Goal: Transaction & Acquisition: Purchase product/service

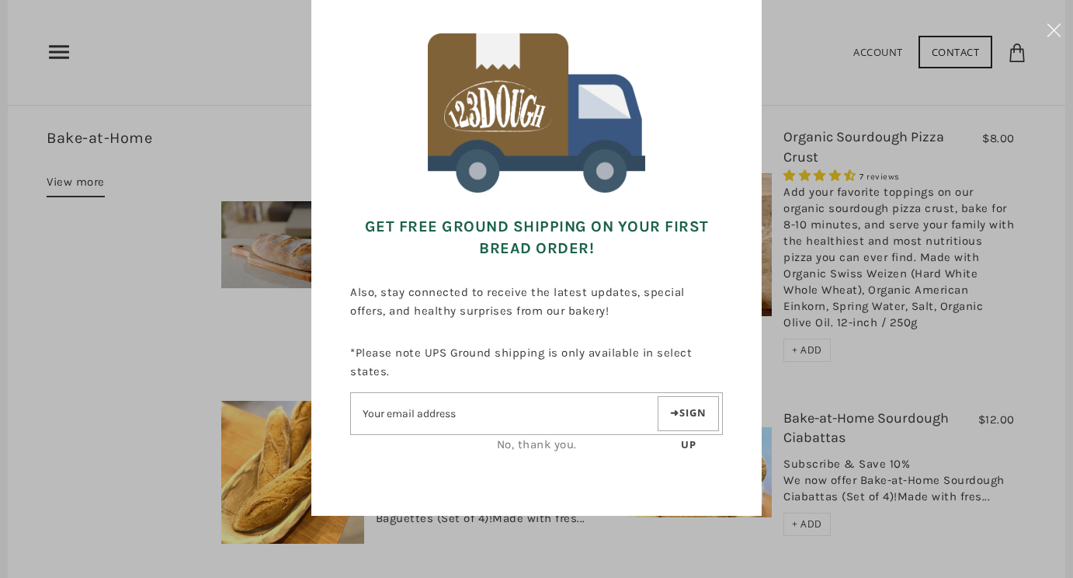
scroll to position [104, 0]
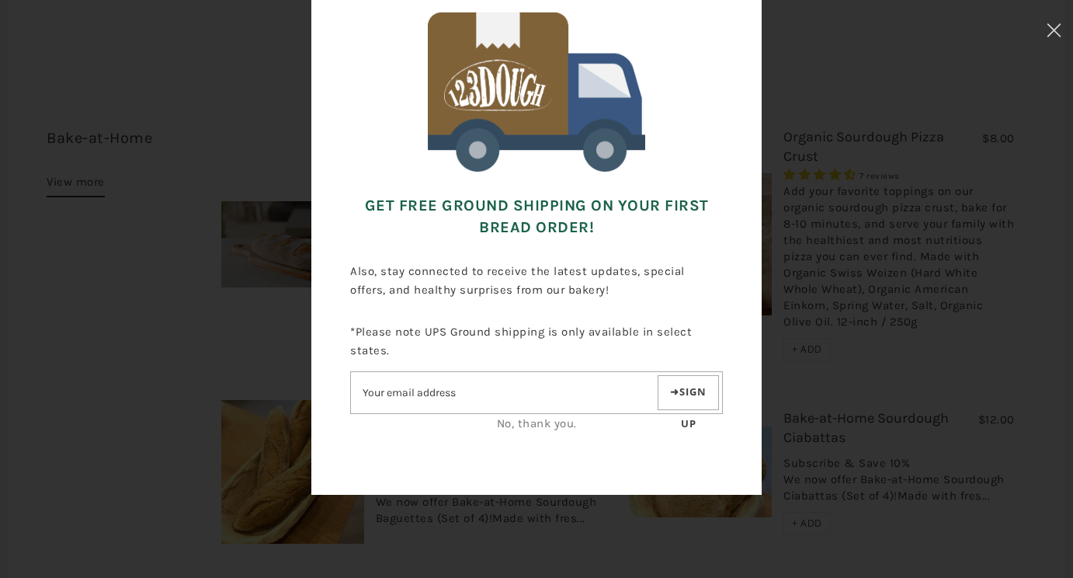
click at [506, 393] on input"] "Email address" at bounding box center [503, 392] width 304 height 27
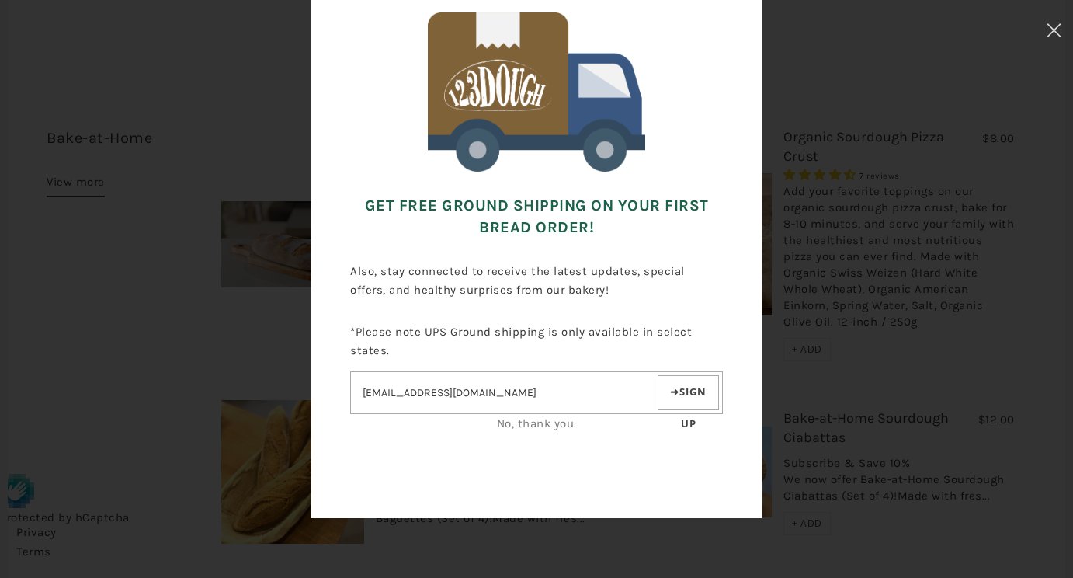
type input"] "roschung@gmail.com"
click at [707, 389] on button "Sign up" at bounding box center [688, 392] width 61 height 35
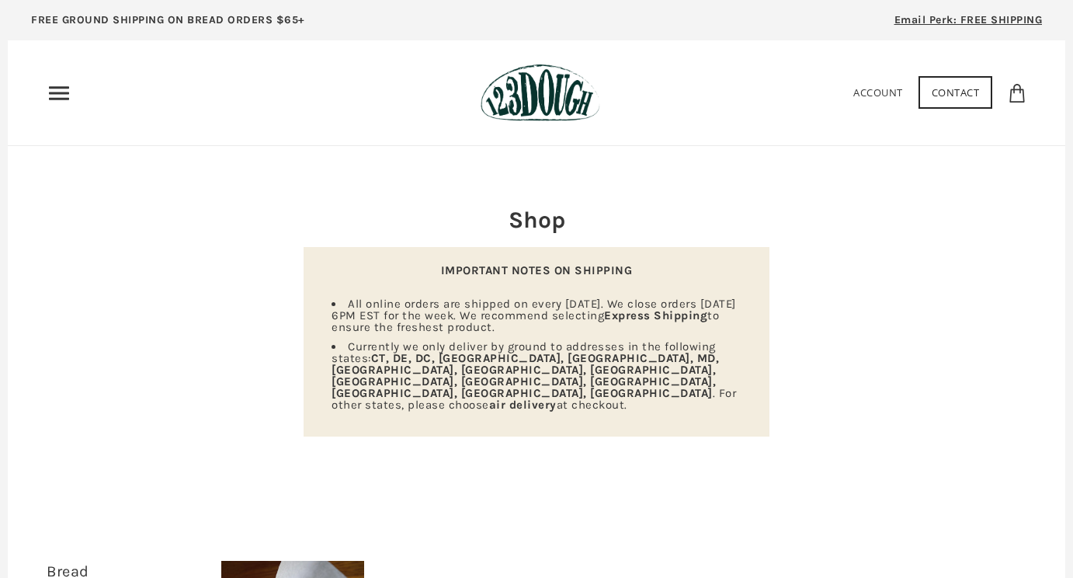
click at [68, 97] on use "Primary" at bounding box center [59, 92] width 20 height 13
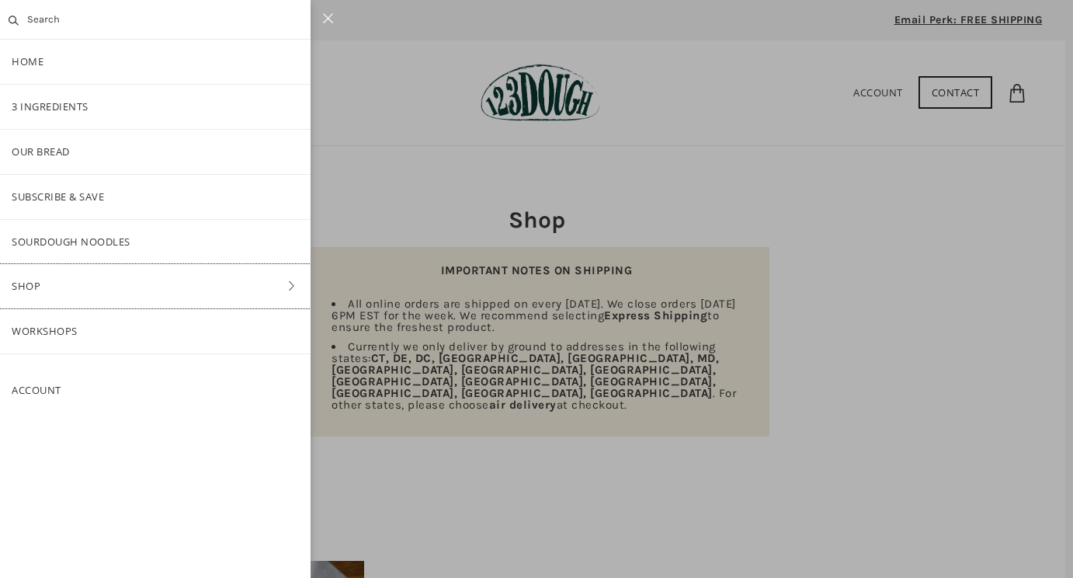
click at [85, 283] on link "Shop" at bounding box center [155, 286] width 311 height 44
click at [42, 152] on link "ALL" at bounding box center [155, 152] width 311 height 44
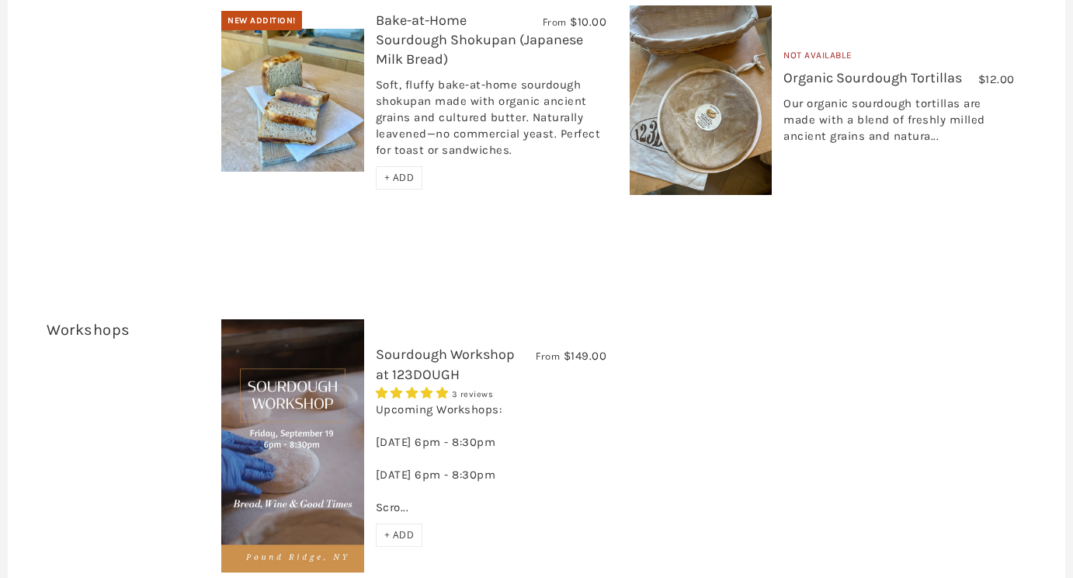
scroll to position [2945, 0]
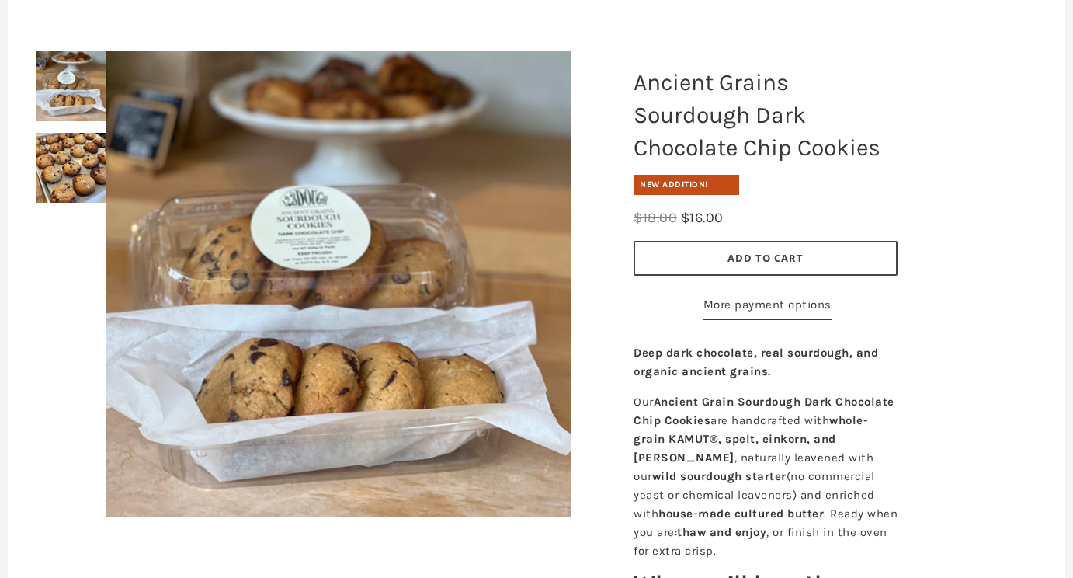
scroll to position [309, 0]
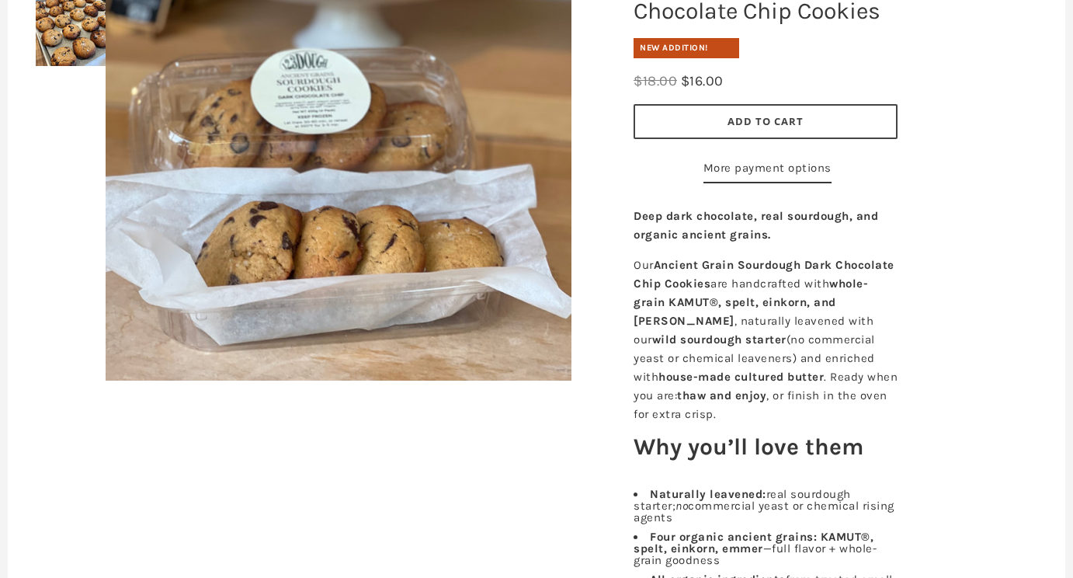
click at [728, 119] on span "Add to Cart" at bounding box center [766, 121] width 76 height 14
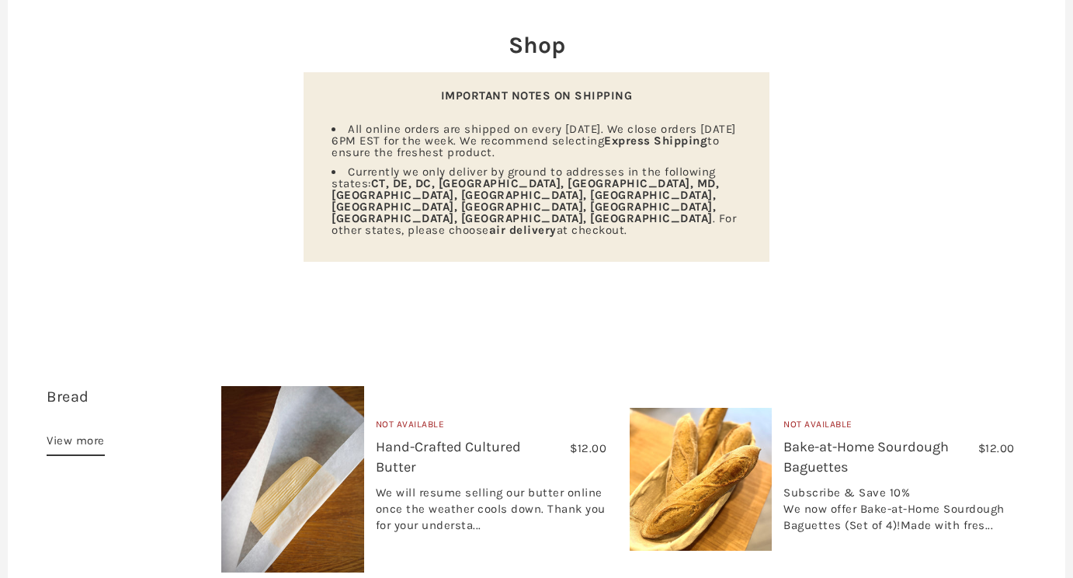
scroll to position [570, 0]
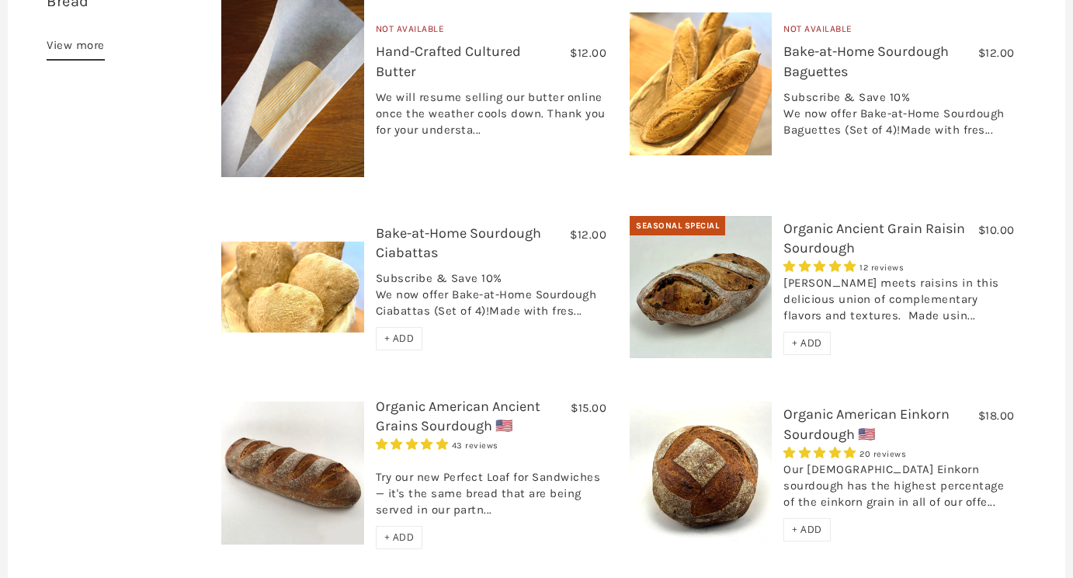
click at [812, 336] on span "+ ADD" at bounding box center [807, 342] width 30 height 13
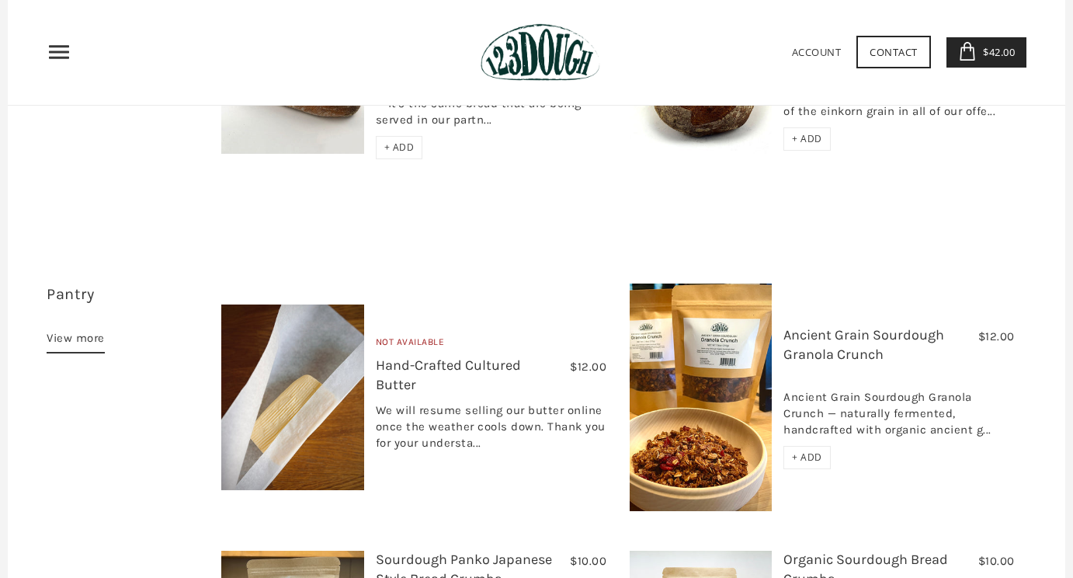
scroll to position [0, 0]
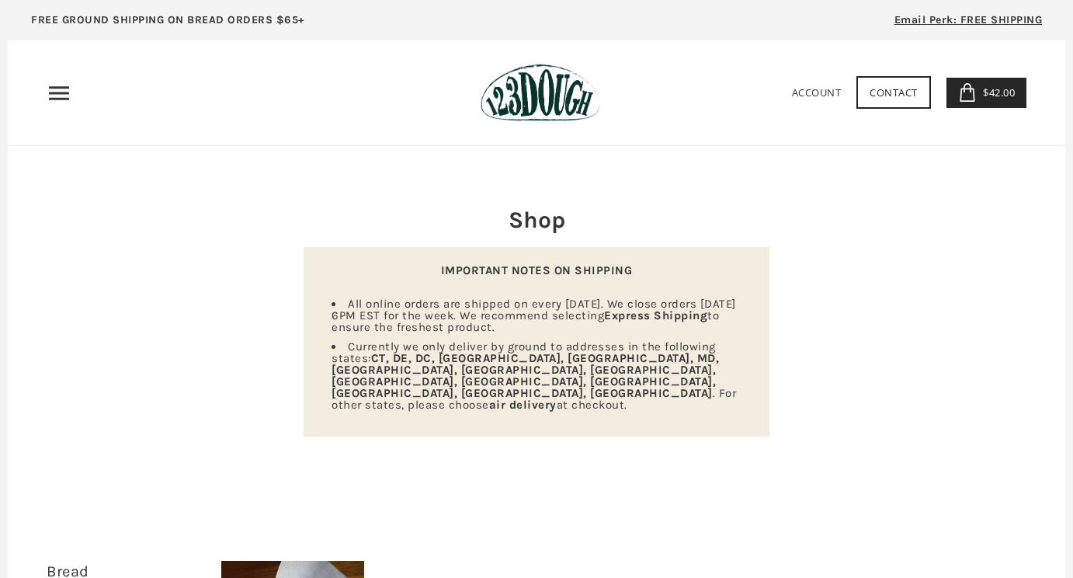
click at [992, 93] on span "$42.00" at bounding box center [997, 92] width 36 height 14
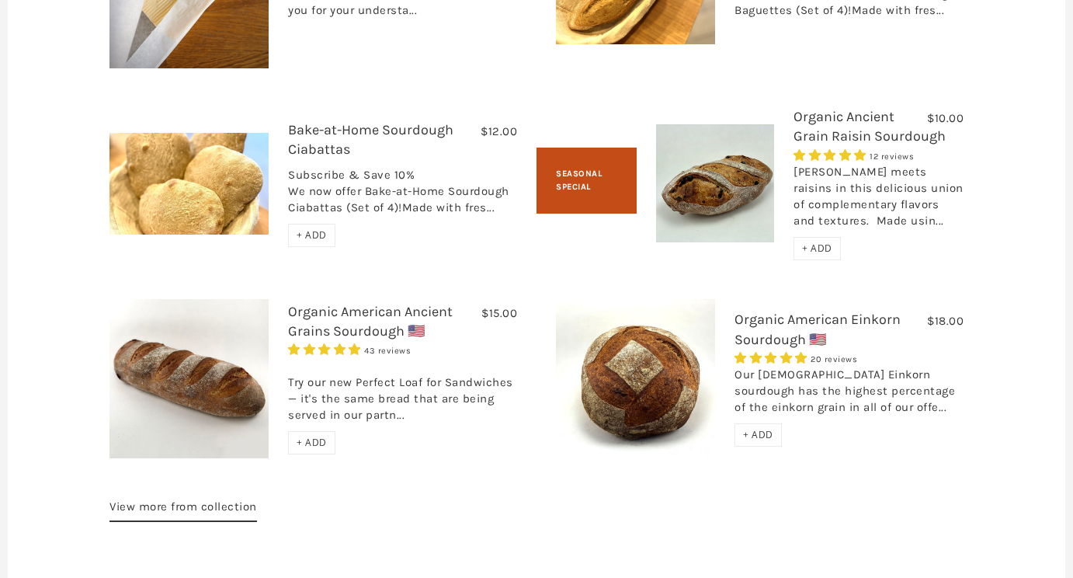
scroll to position [2450, 0]
